Goal: Task Accomplishment & Management: Manage account settings

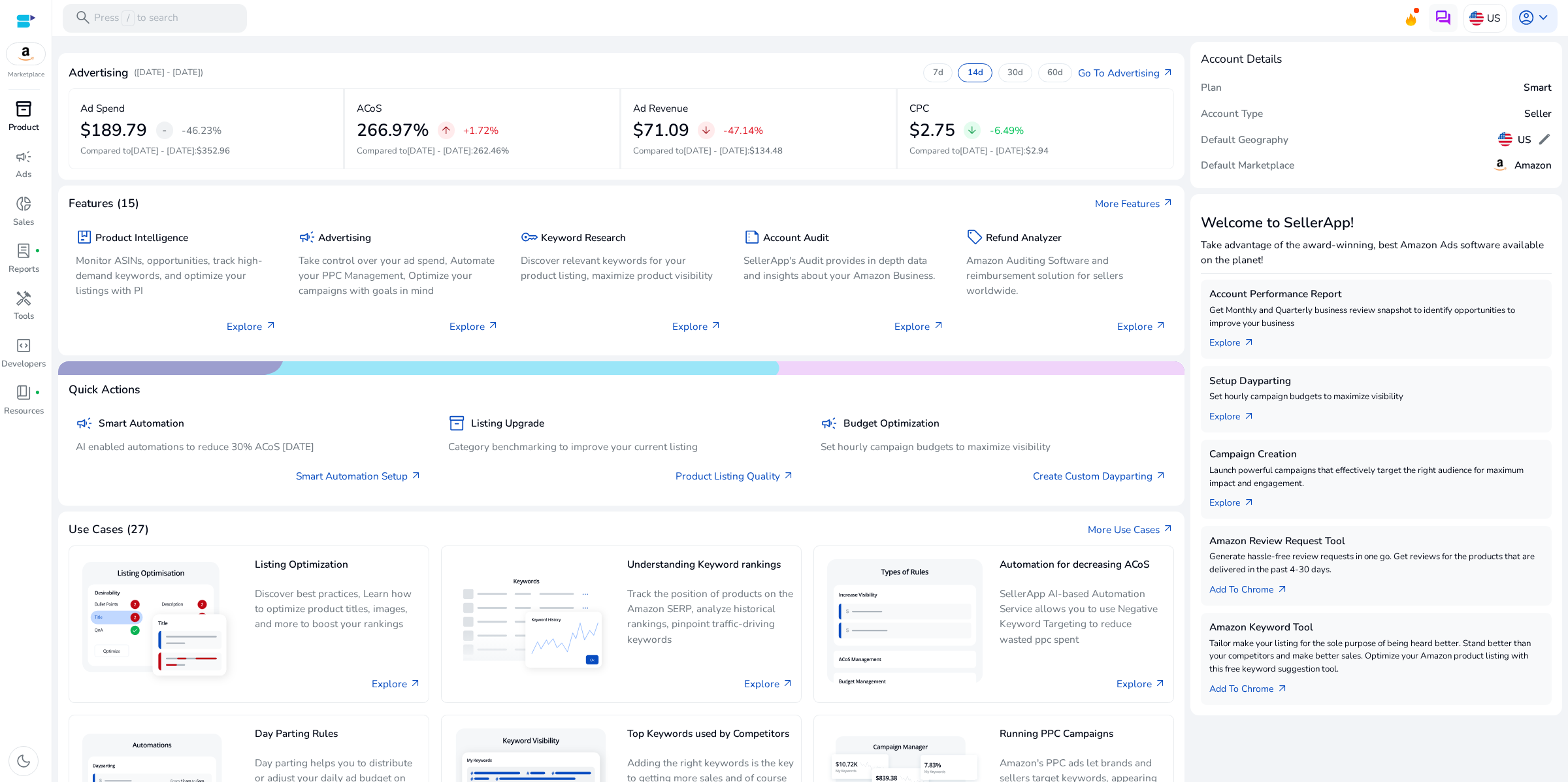
click at [24, 117] on span "inventory_2" at bounding box center [24, 109] width 17 height 17
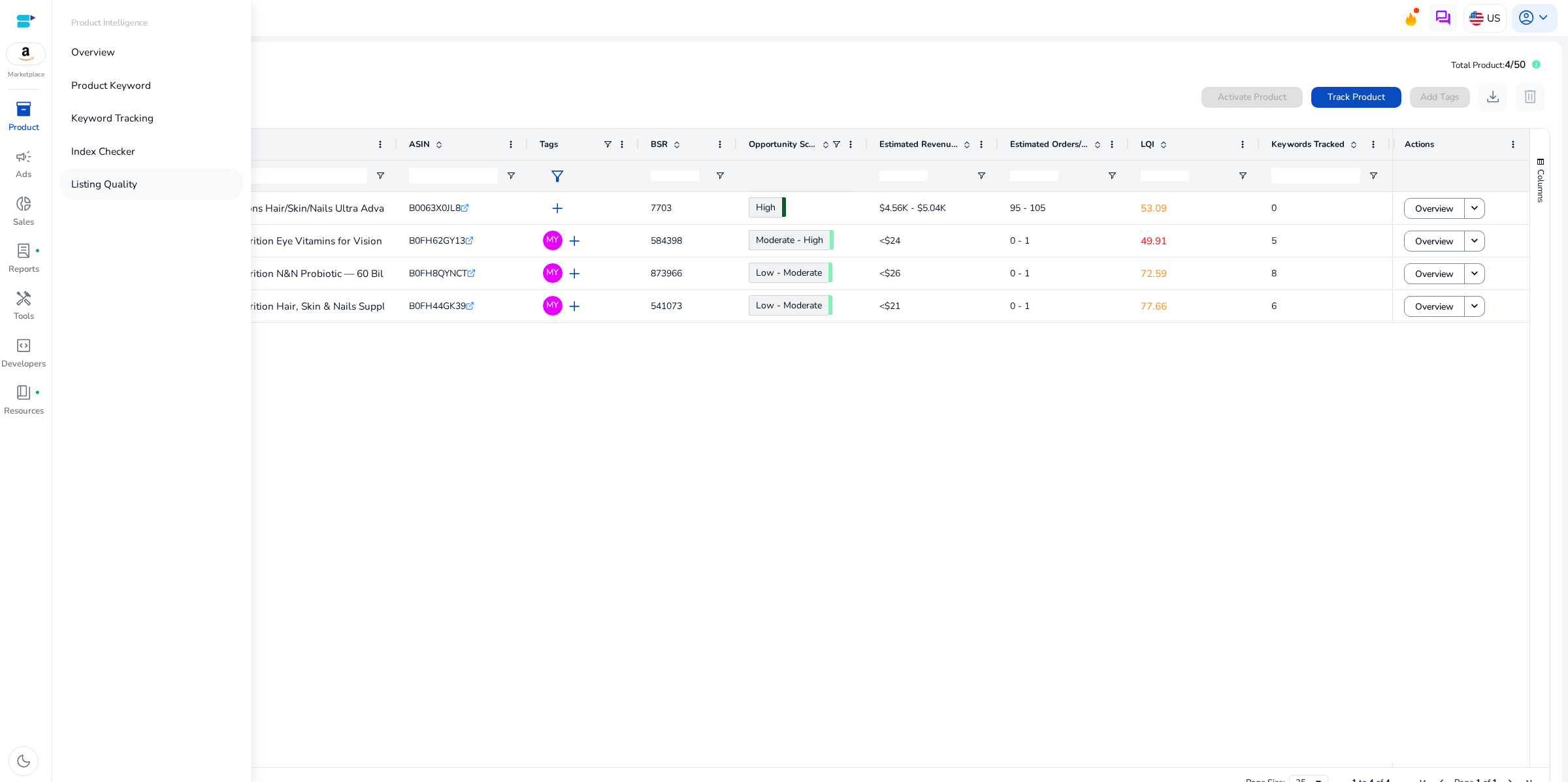
click at [125, 192] on p "Listing Quality" at bounding box center [104, 184] width 66 height 15
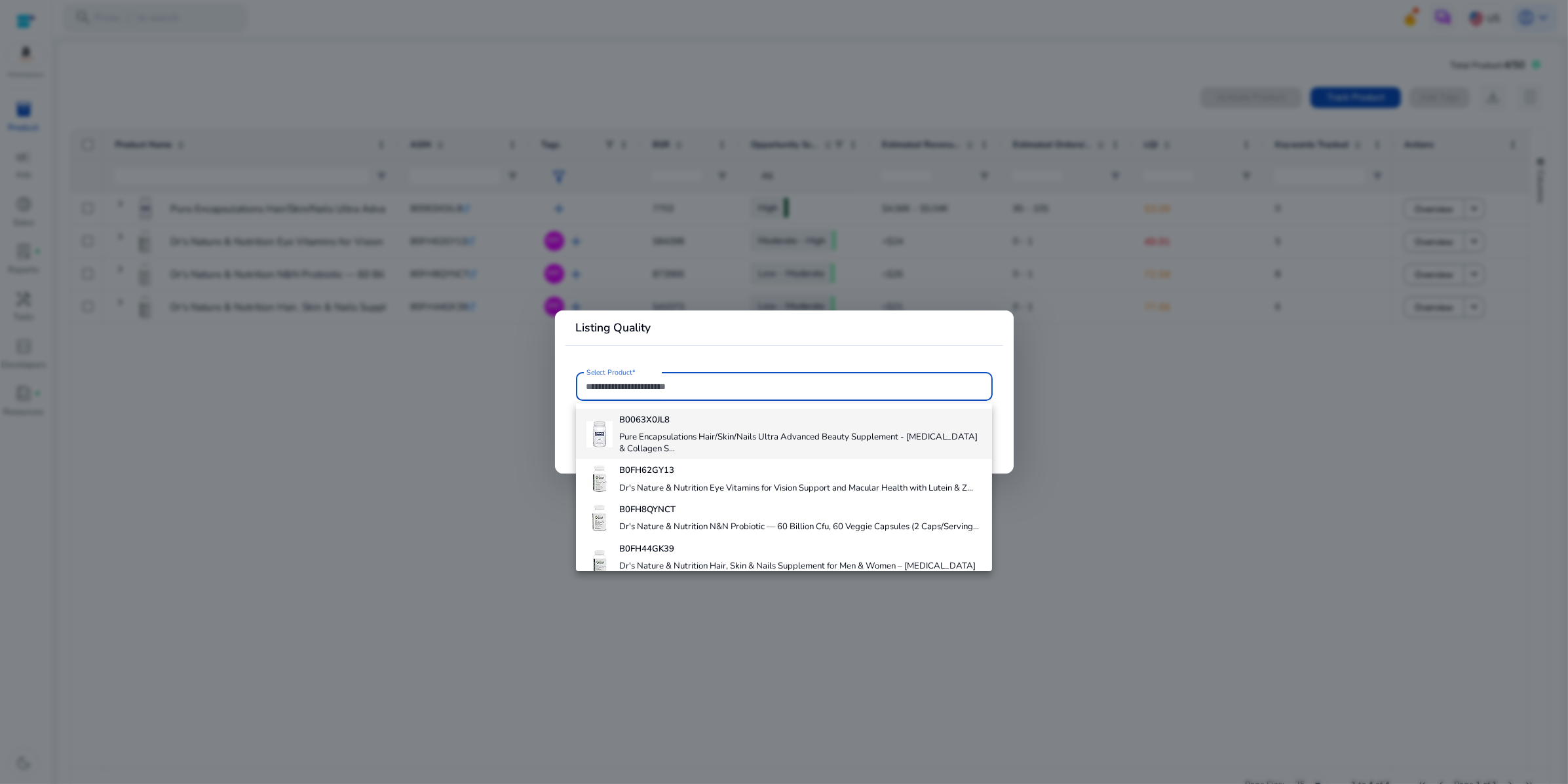
click at [718, 454] on h4 "Pure Encapsulations Hair/Skin/Nails Ultra Advanced Beauty Supplement - [MEDICAL…" at bounding box center [800, 442] width 363 height 23
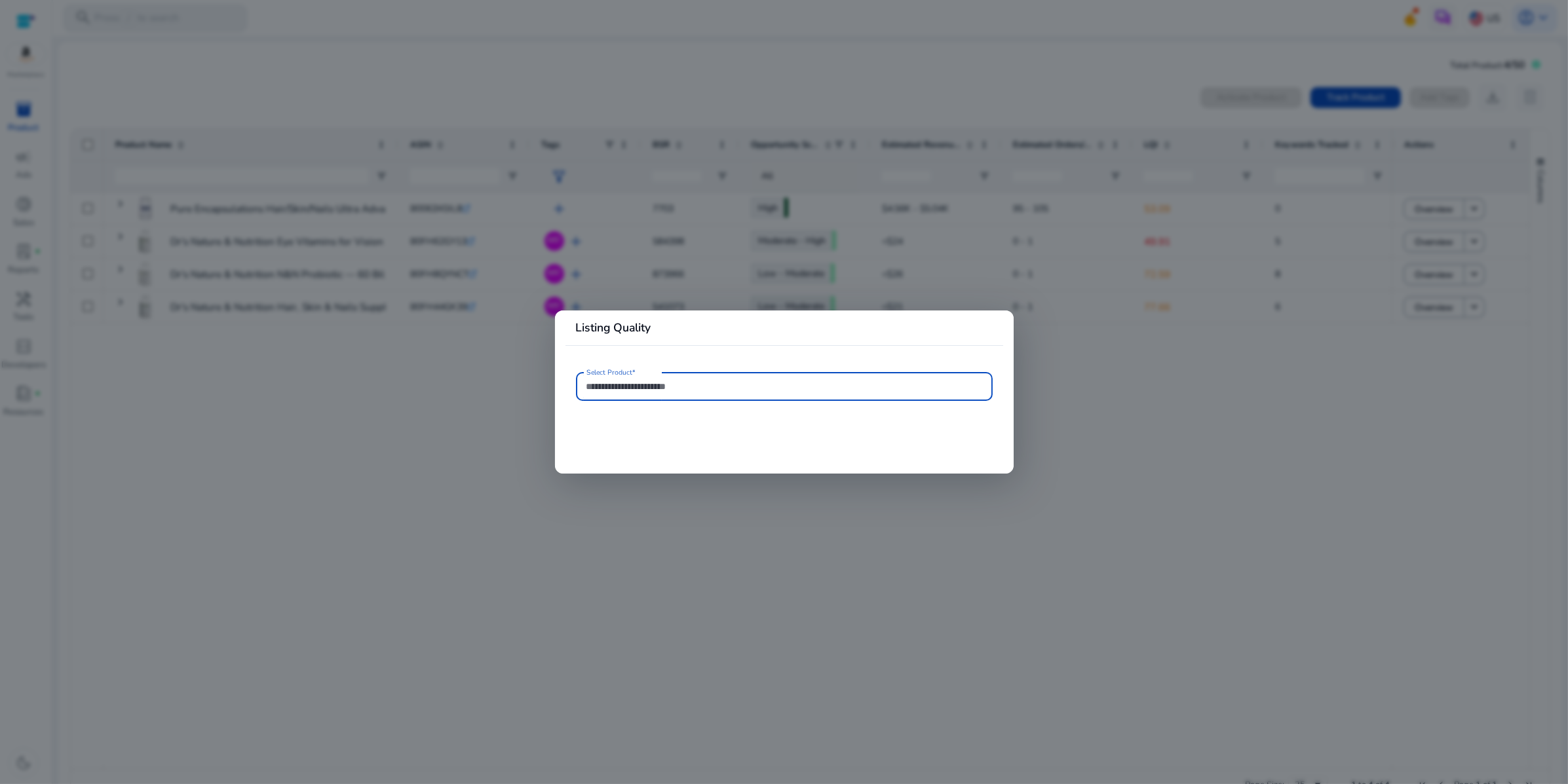
type input "**********"
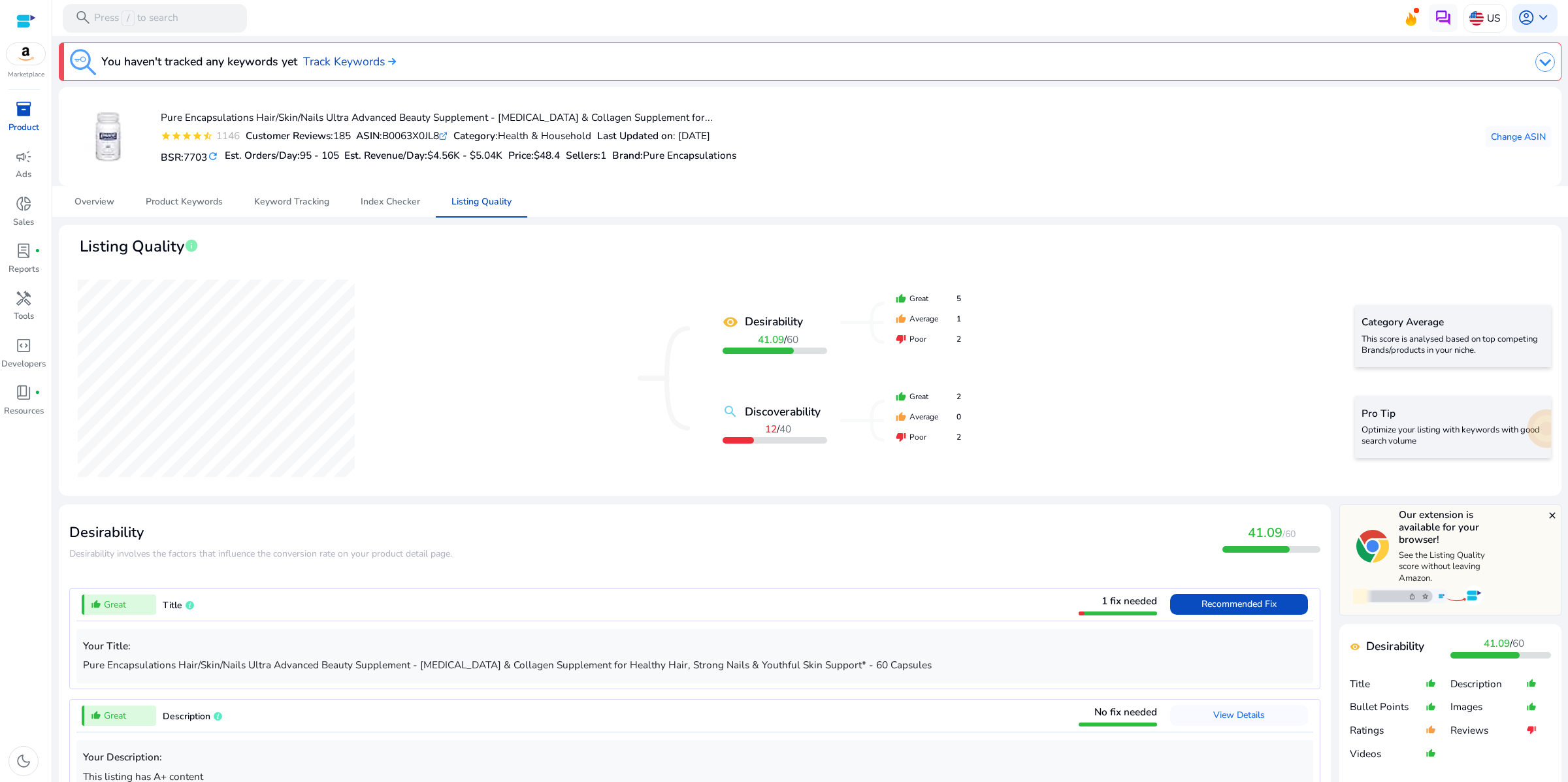
click at [25, 117] on span "inventory_2" at bounding box center [24, 109] width 17 height 17
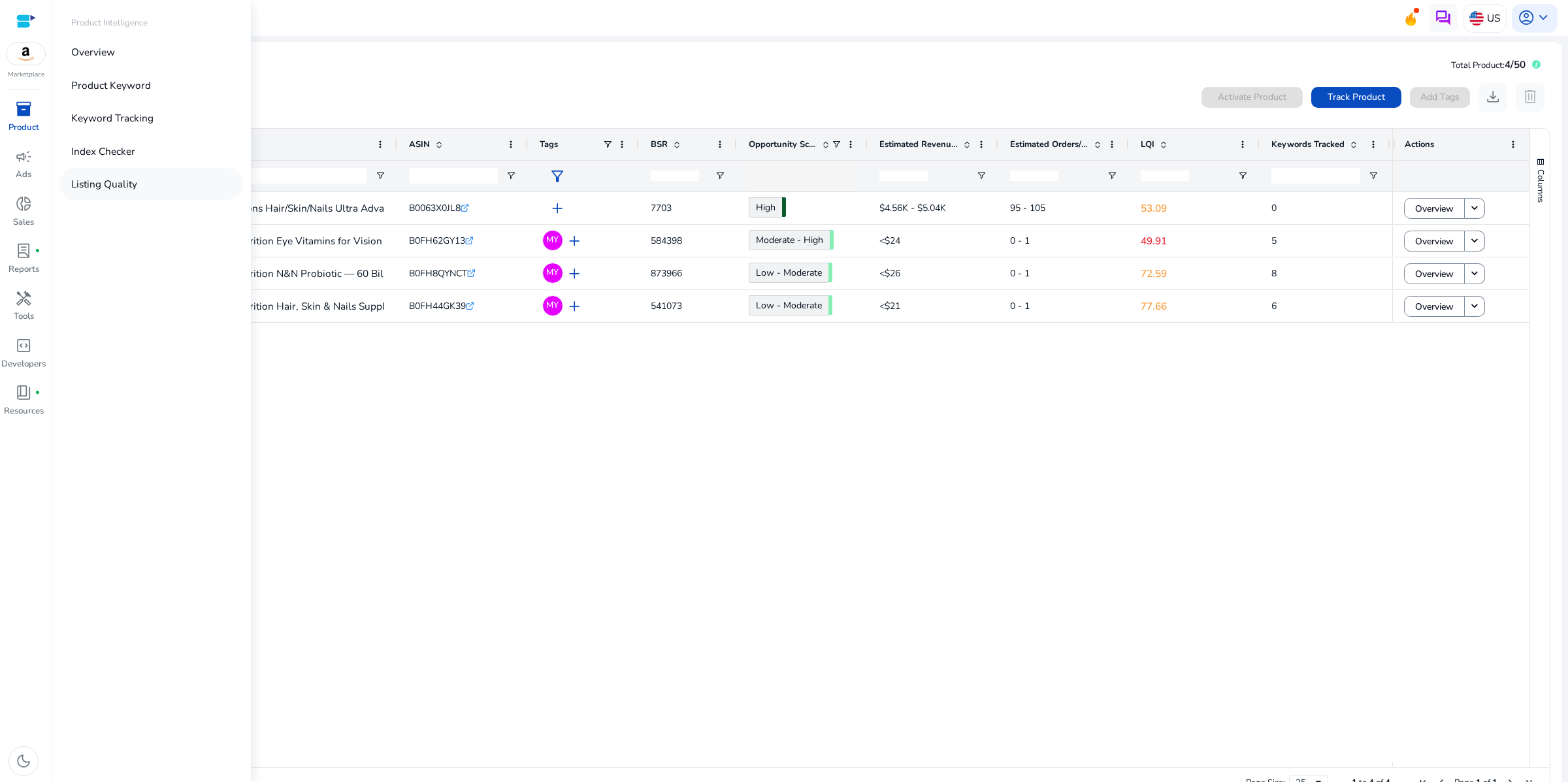
click at [137, 192] on p "Listing Quality" at bounding box center [104, 184] width 66 height 15
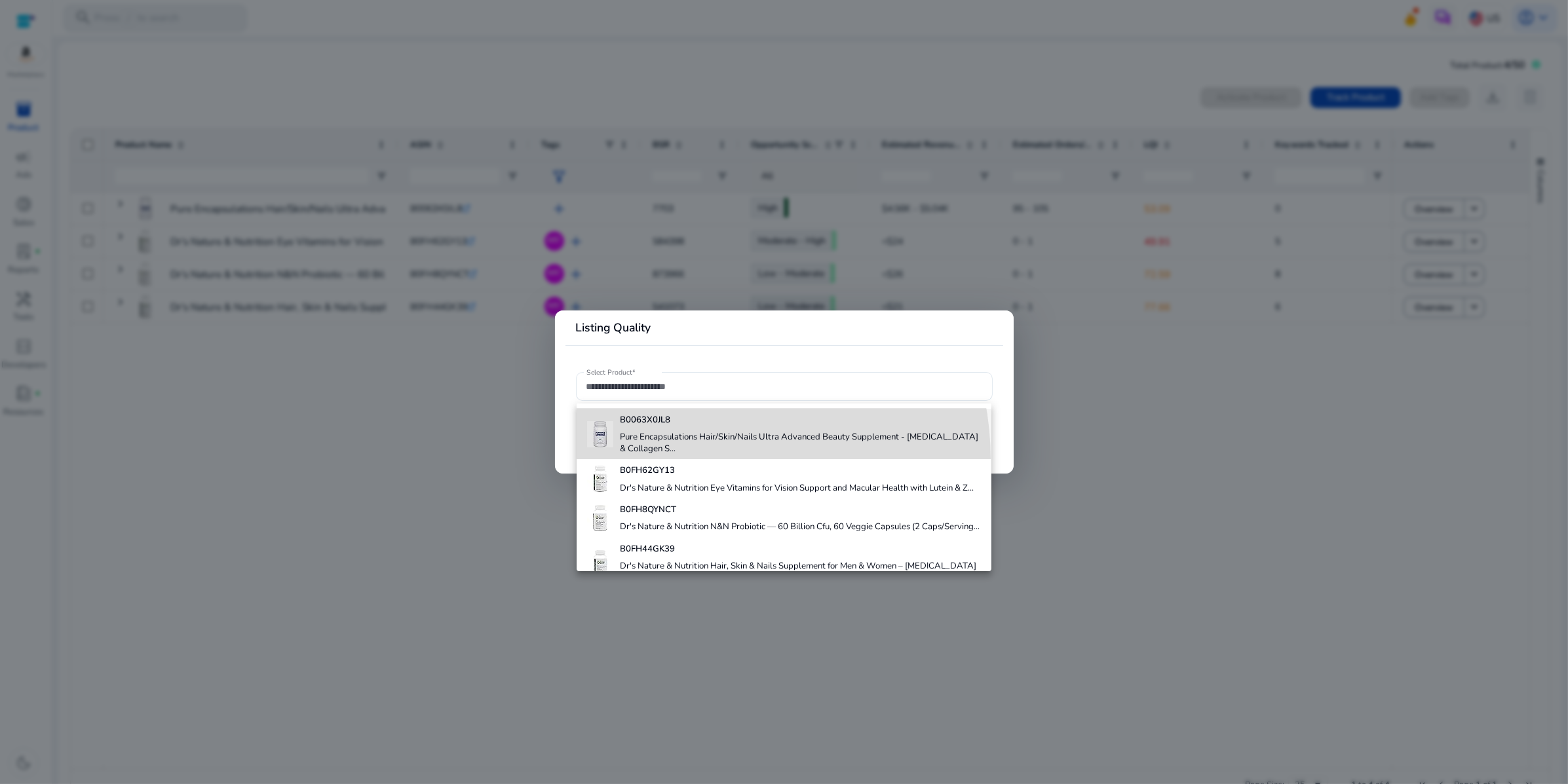
click at [678, 454] on h4 "Pure Encapsulations Hair/Skin/Nails Ultra Advanced Beauty Supplement - [MEDICAL…" at bounding box center [800, 442] width 361 height 23
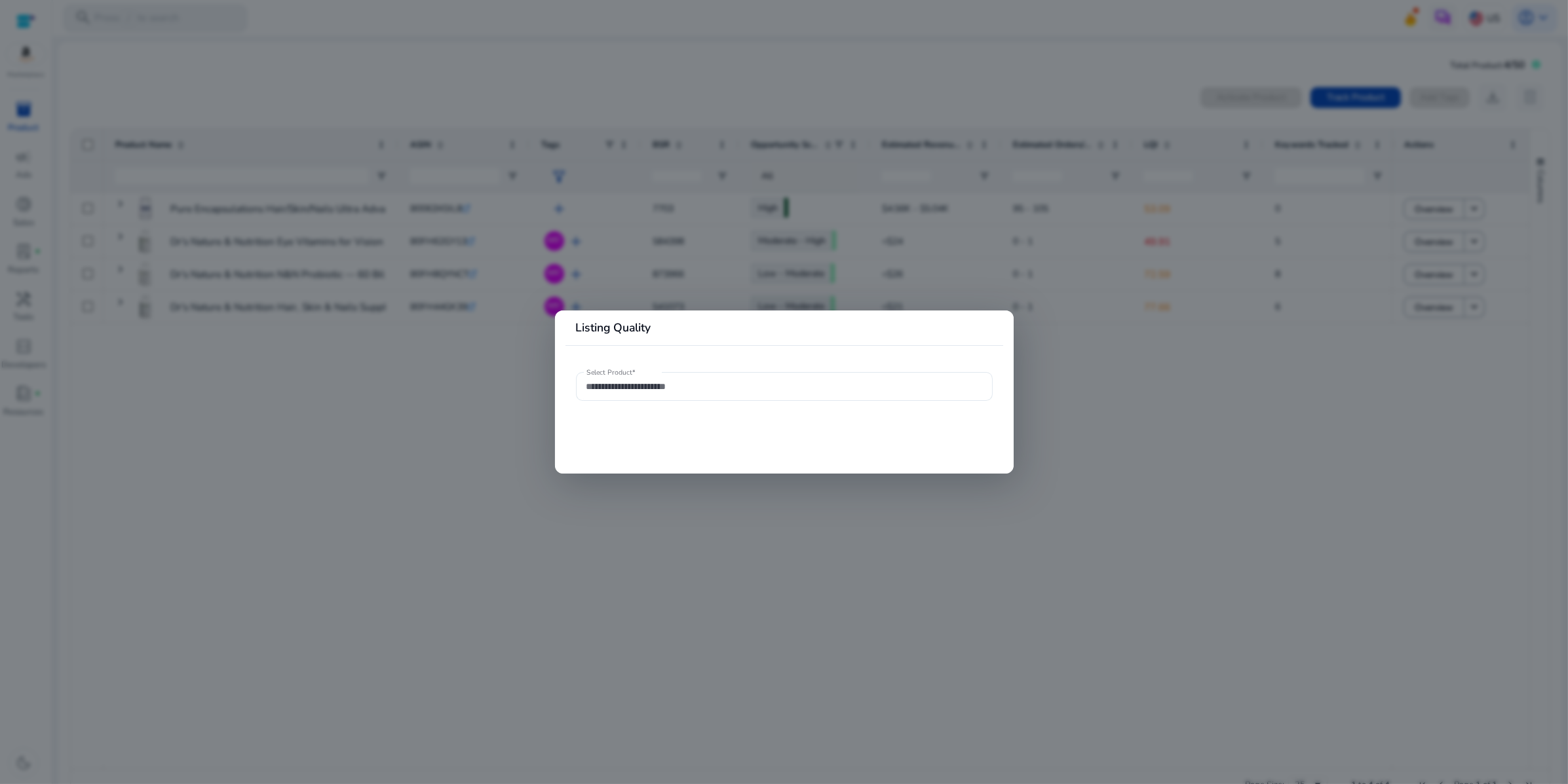
type input "**********"
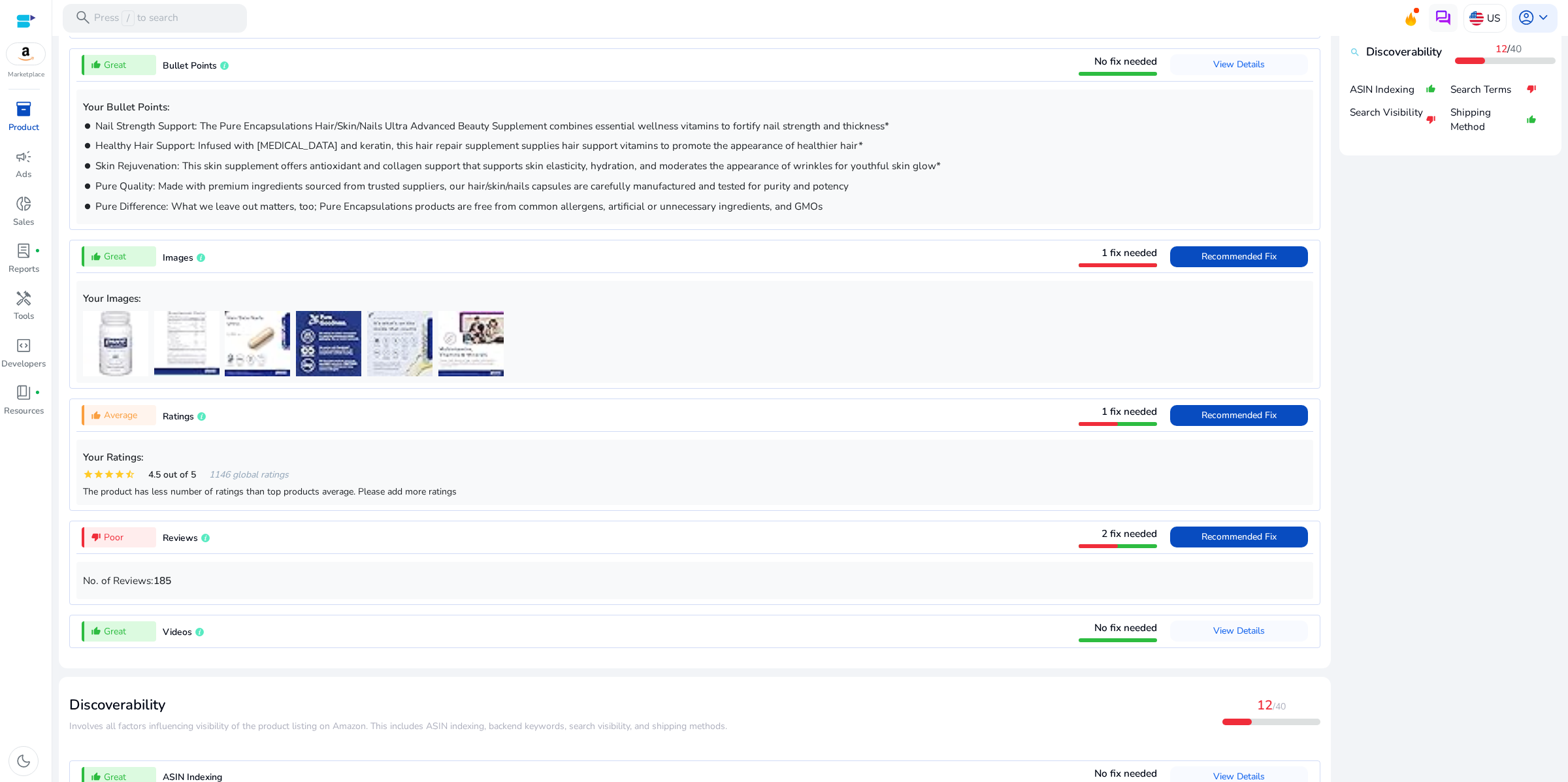
scroll to position [827, 0]
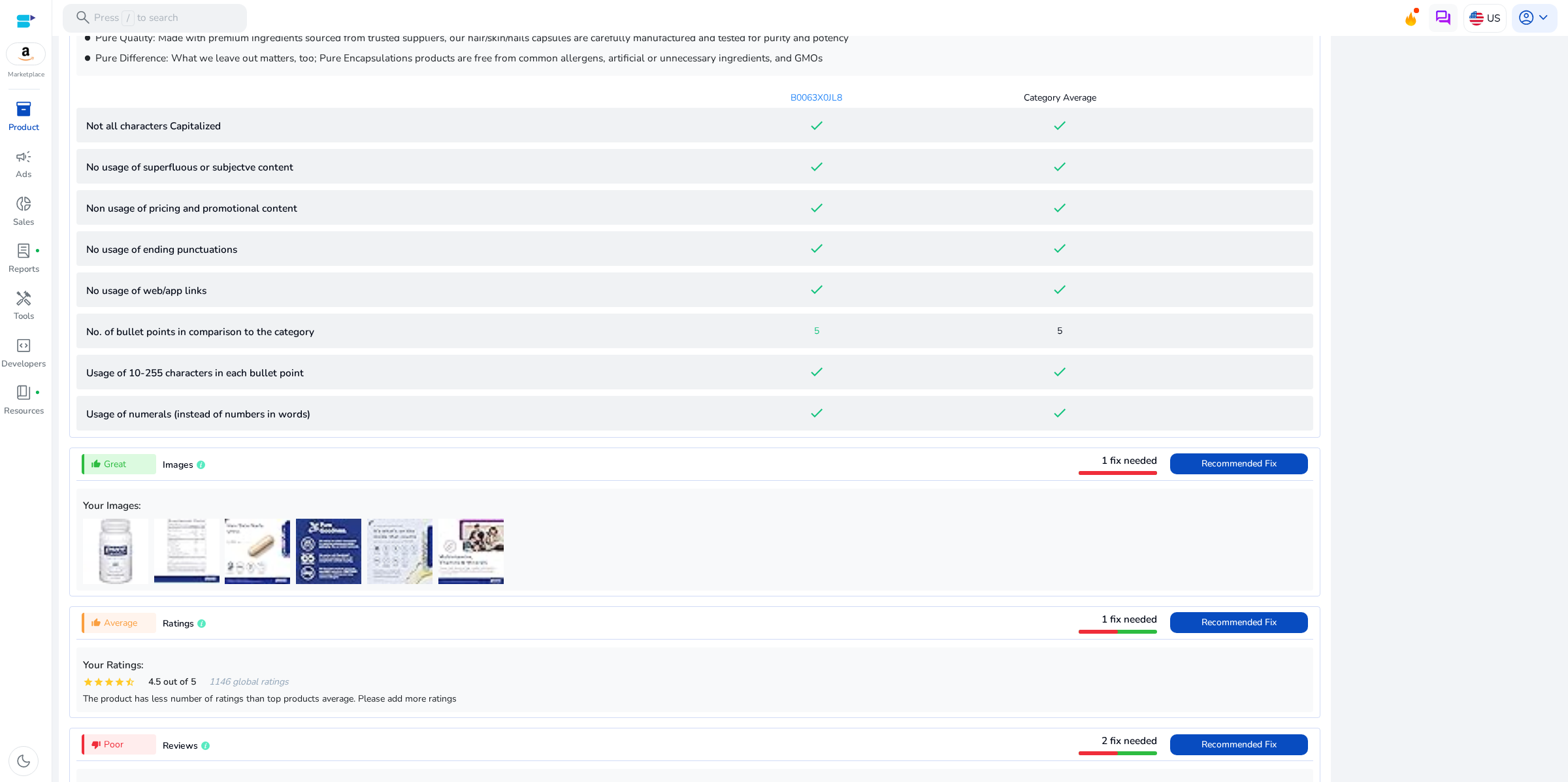
scroll to position [0, 0]
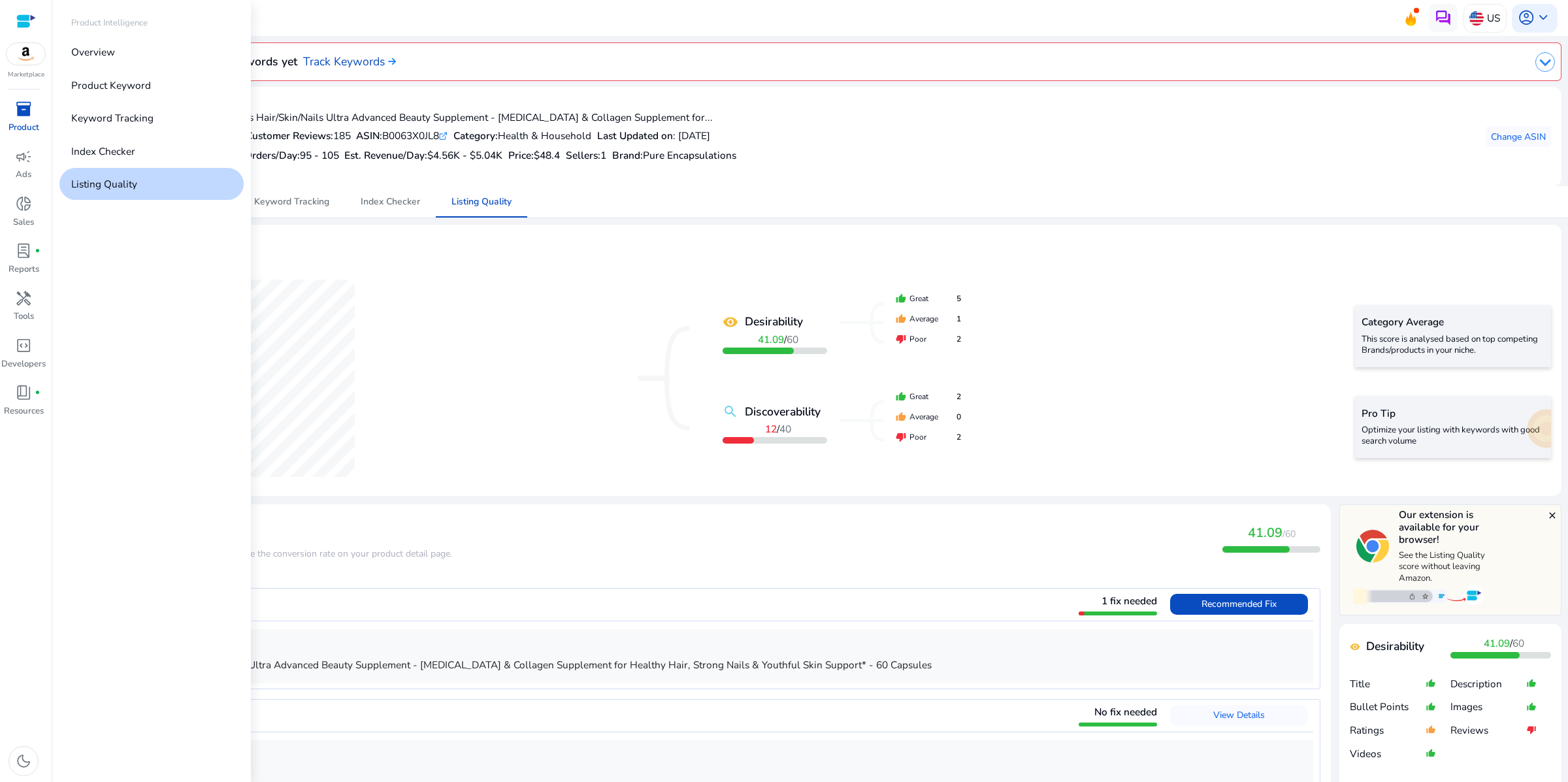
click at [16, 117] on span "inventory_2" at bounding box center [24, 109] width 17 height 17
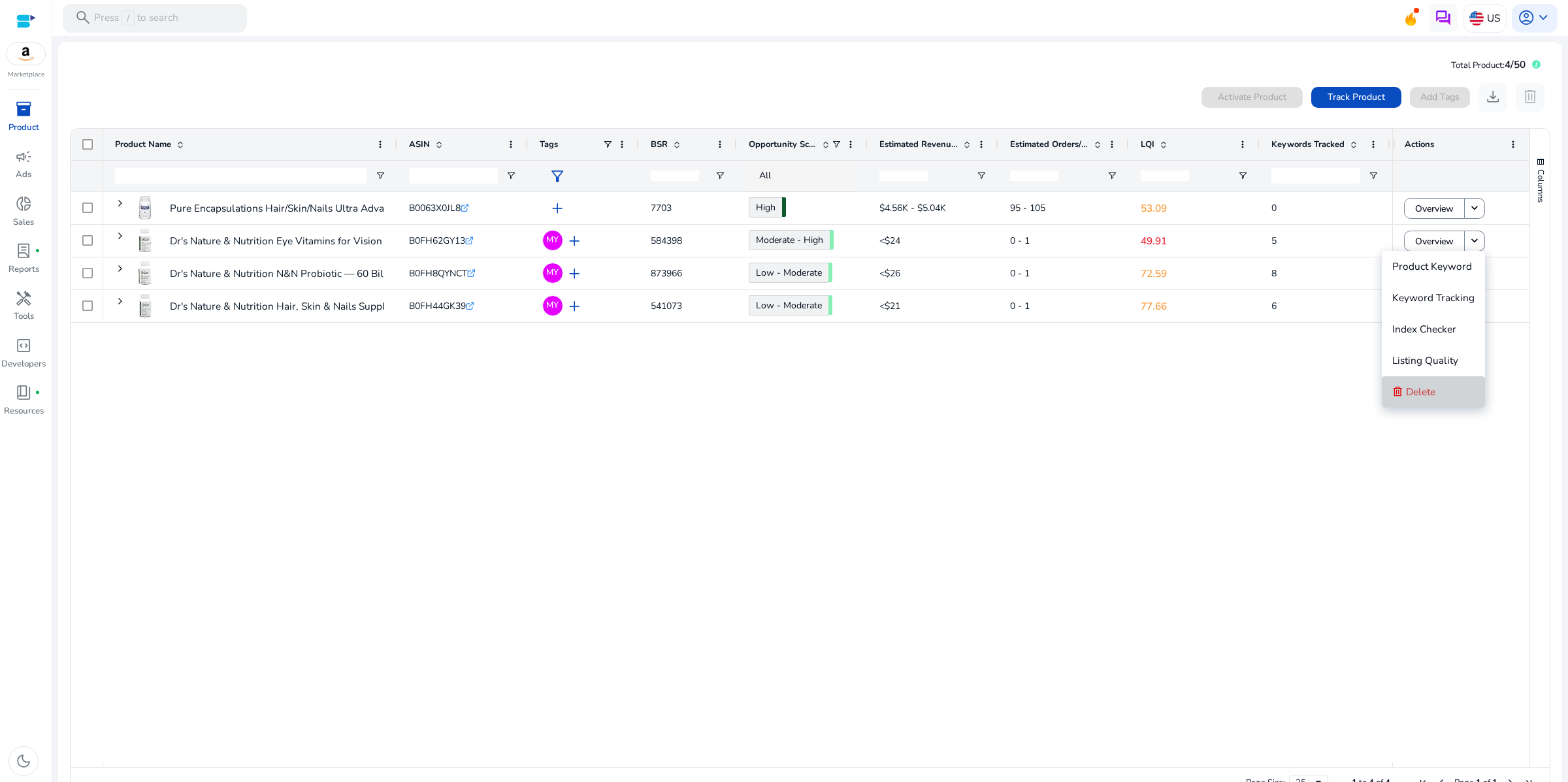
click at [1406, 385] on span "Delete" at bounding box center [1420, 392] width 29 height 14
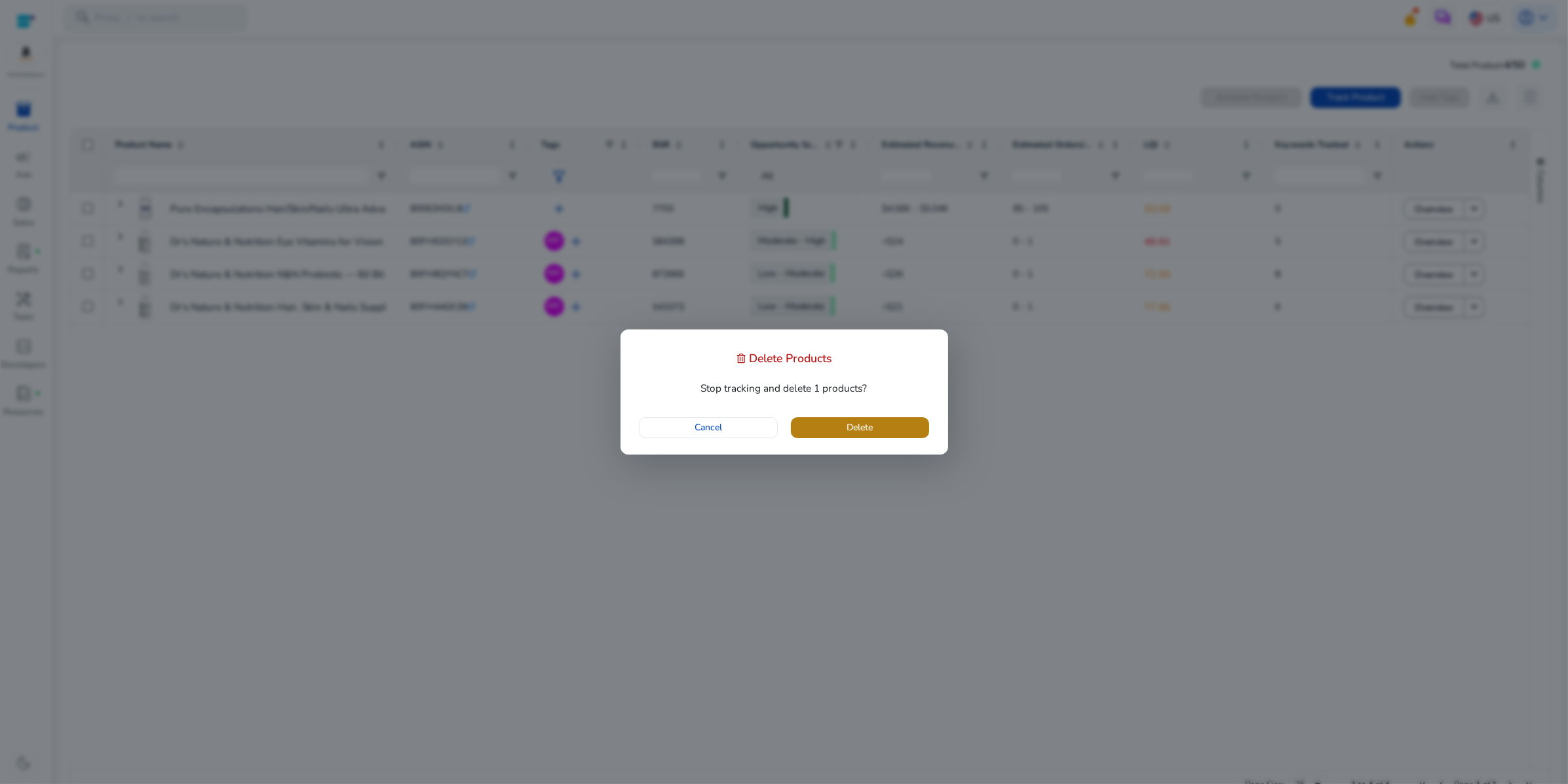
click at [864, 434] on span "Delete" at bounding box center [860, 427] width 26 height 14
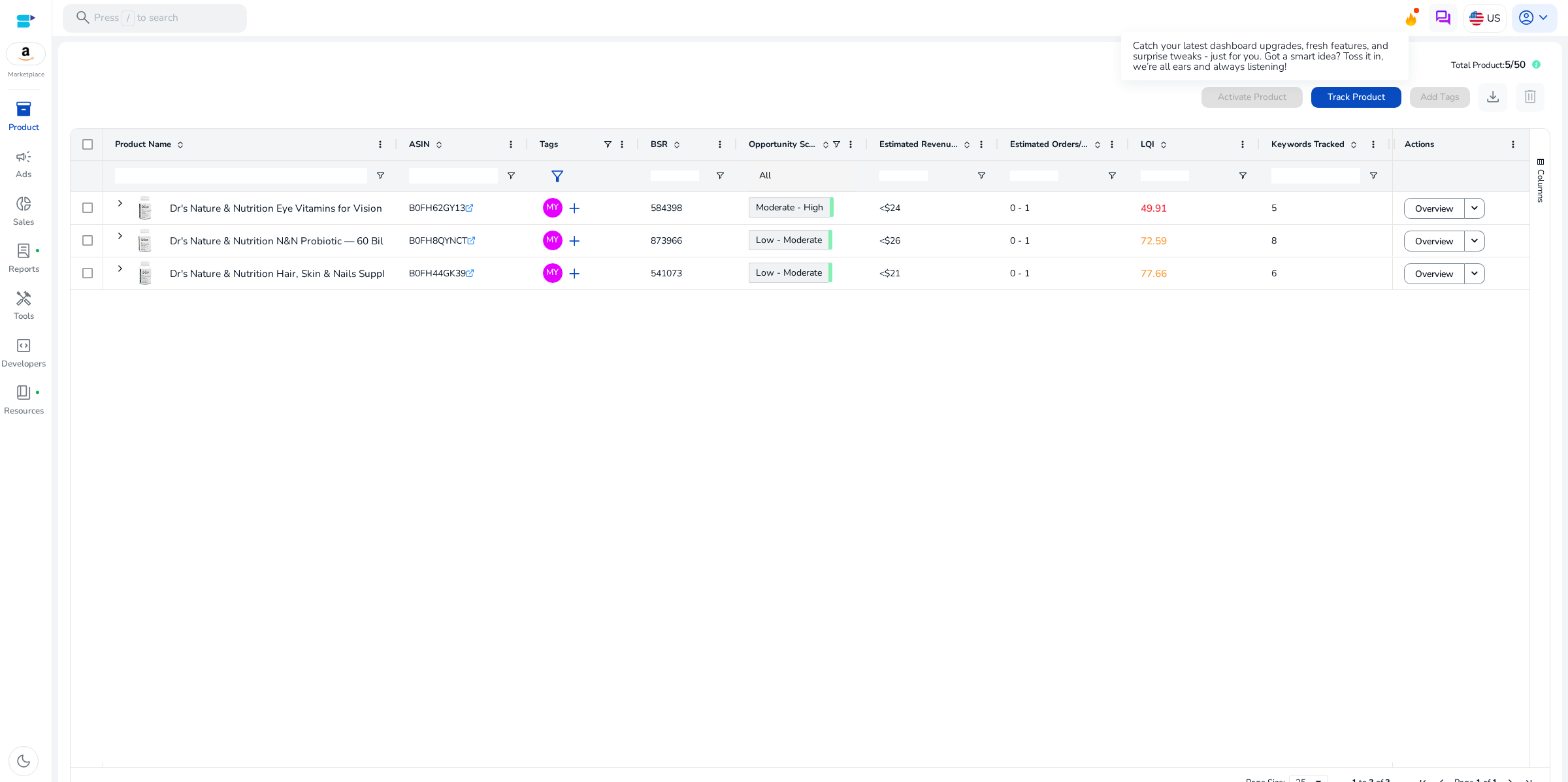
click at [1401, 15] on icon at bounding box center [1411, 17] width 19 height 18
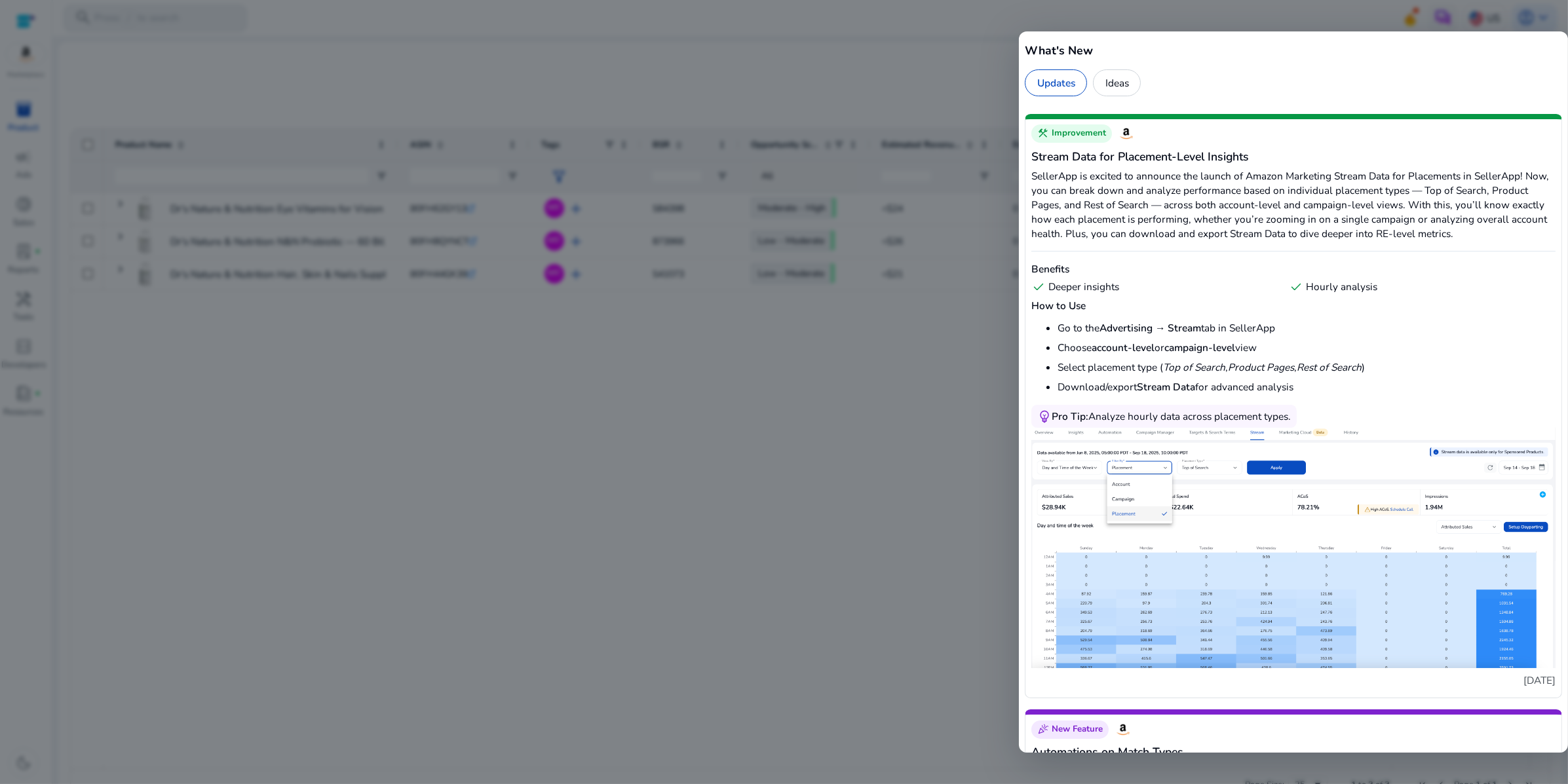
click at [827, 483] on div at bounding box center [784, 392] width 1568 height 784
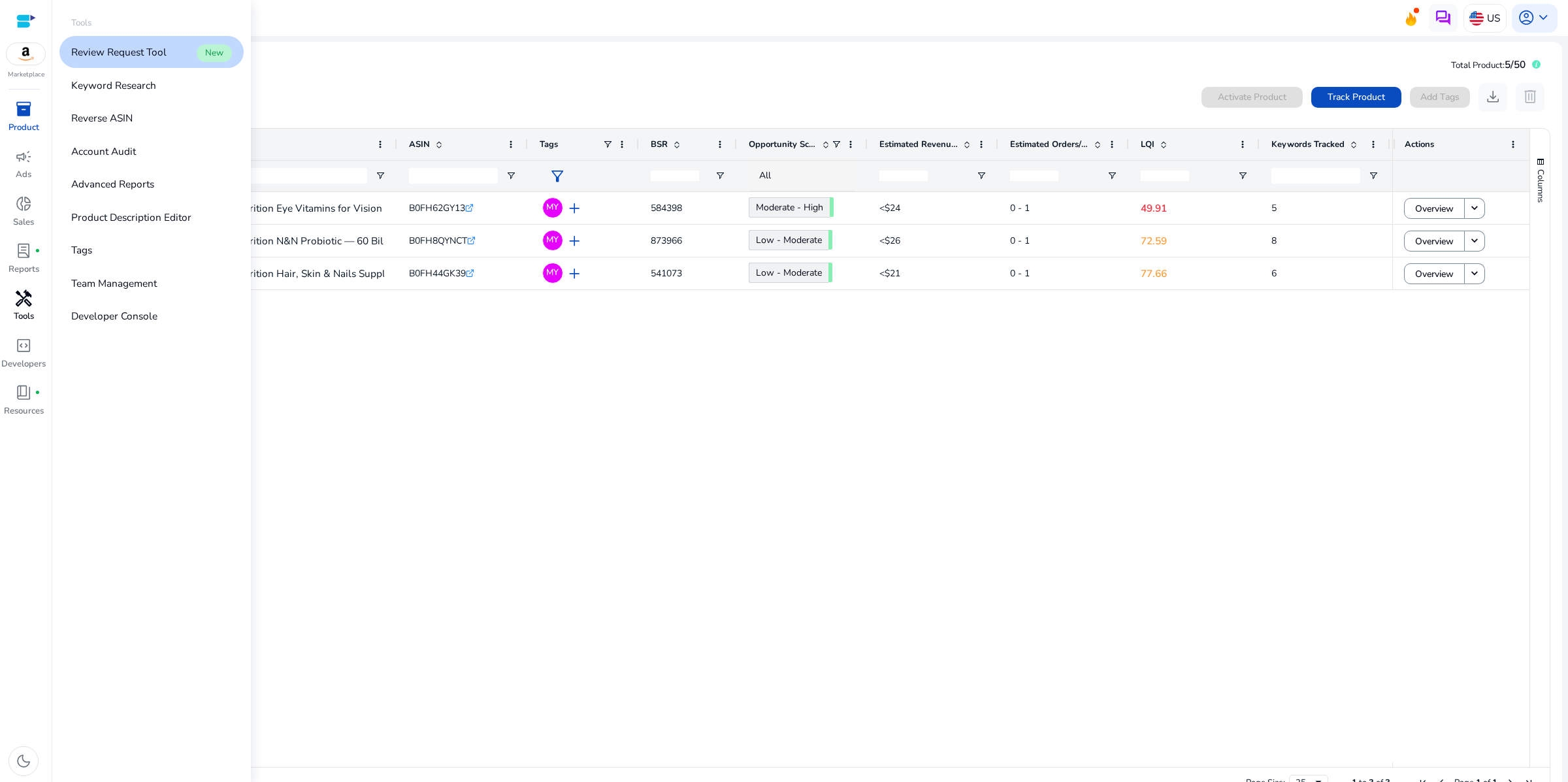
click at [26, 307] on span "handyman" at bounding box center [24, 298] width 17 height 17
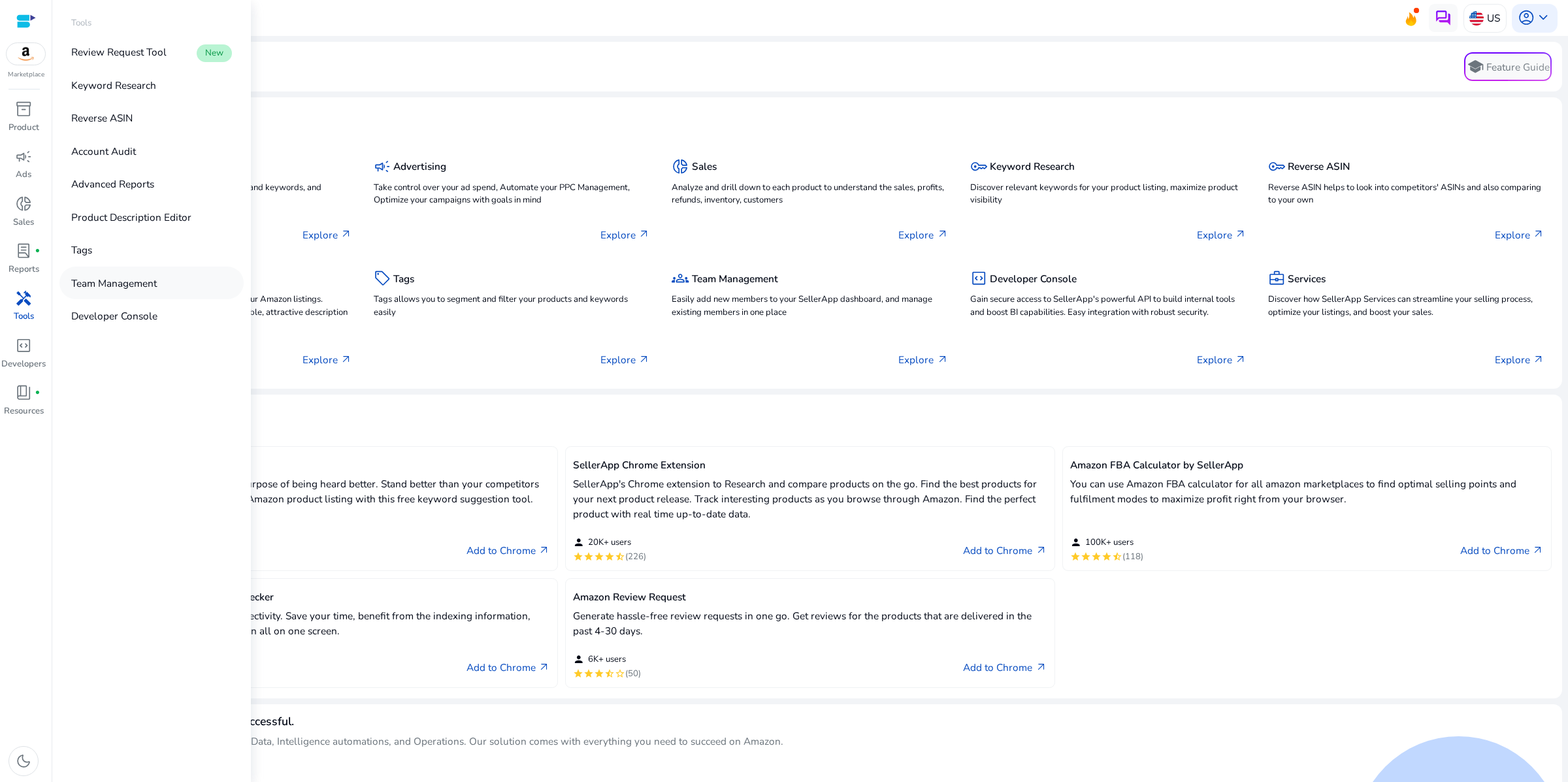
click at [157, 291] on p "Team Management" at bounding box center [114, 283] width 85 height 15
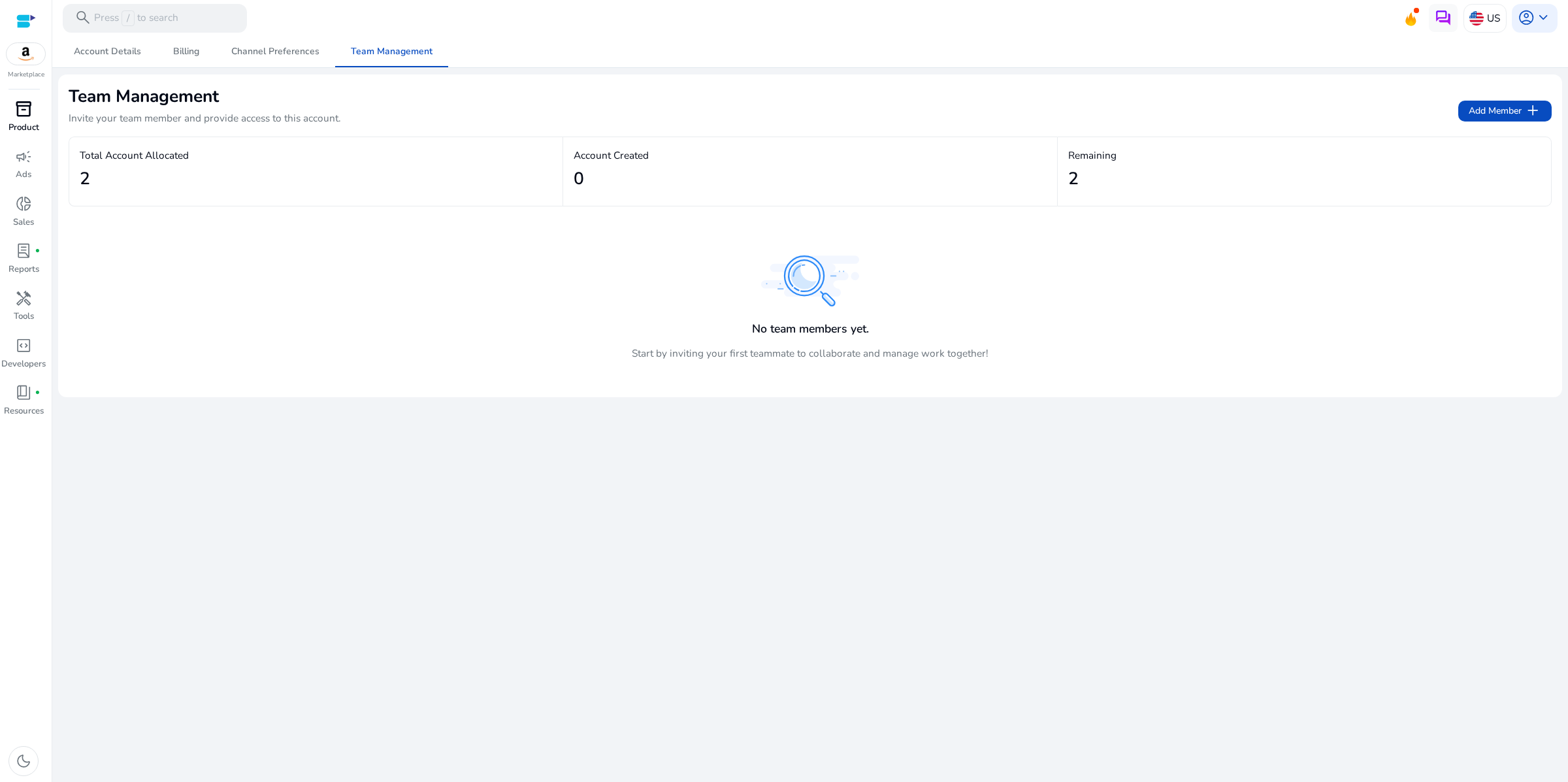
click at [24, 117] on span "inventory_2" at bounding box center [24, 109] width 17 height 17
